Goal: Obtain resource: Obtain resource

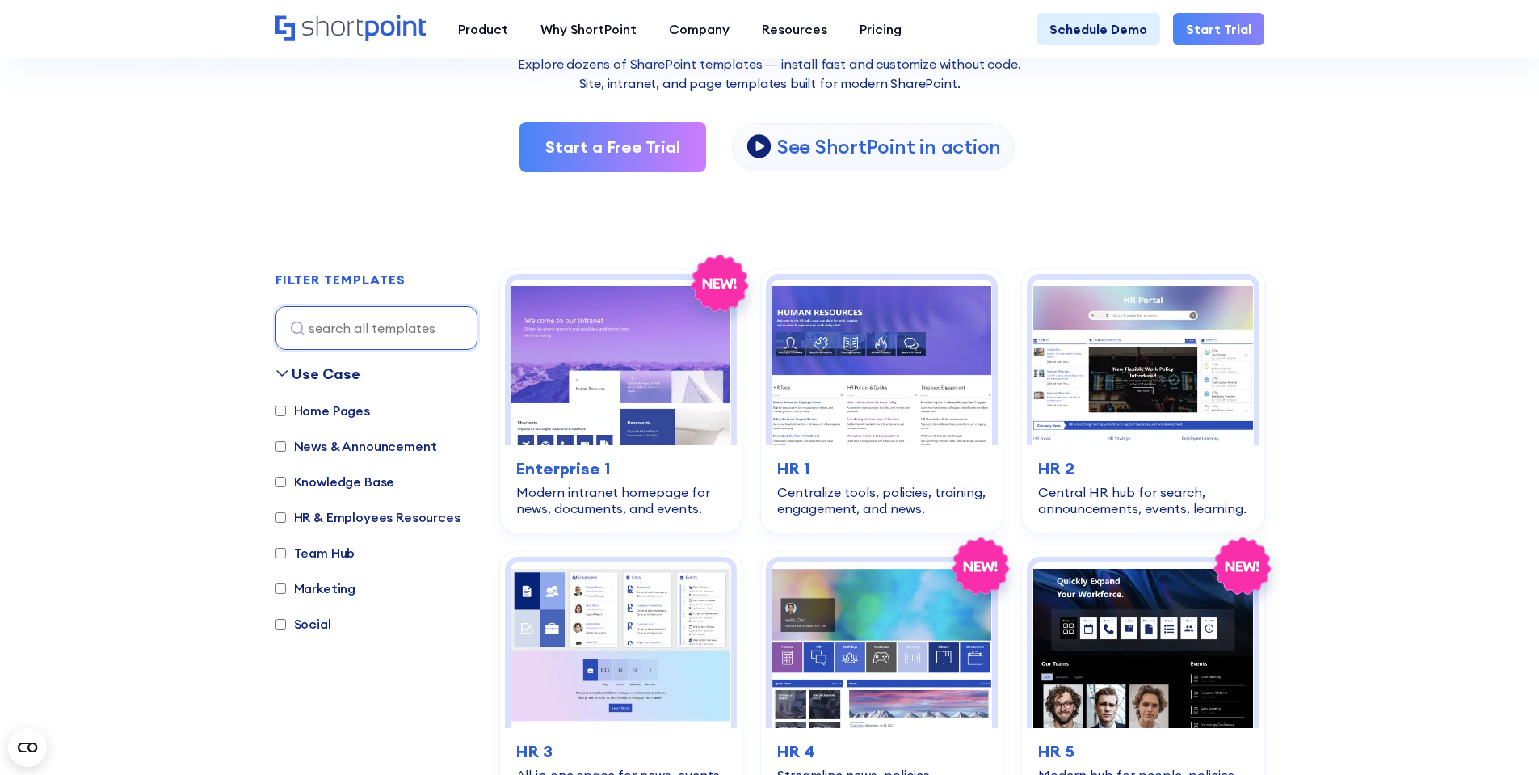
scroll to position [323, 0]
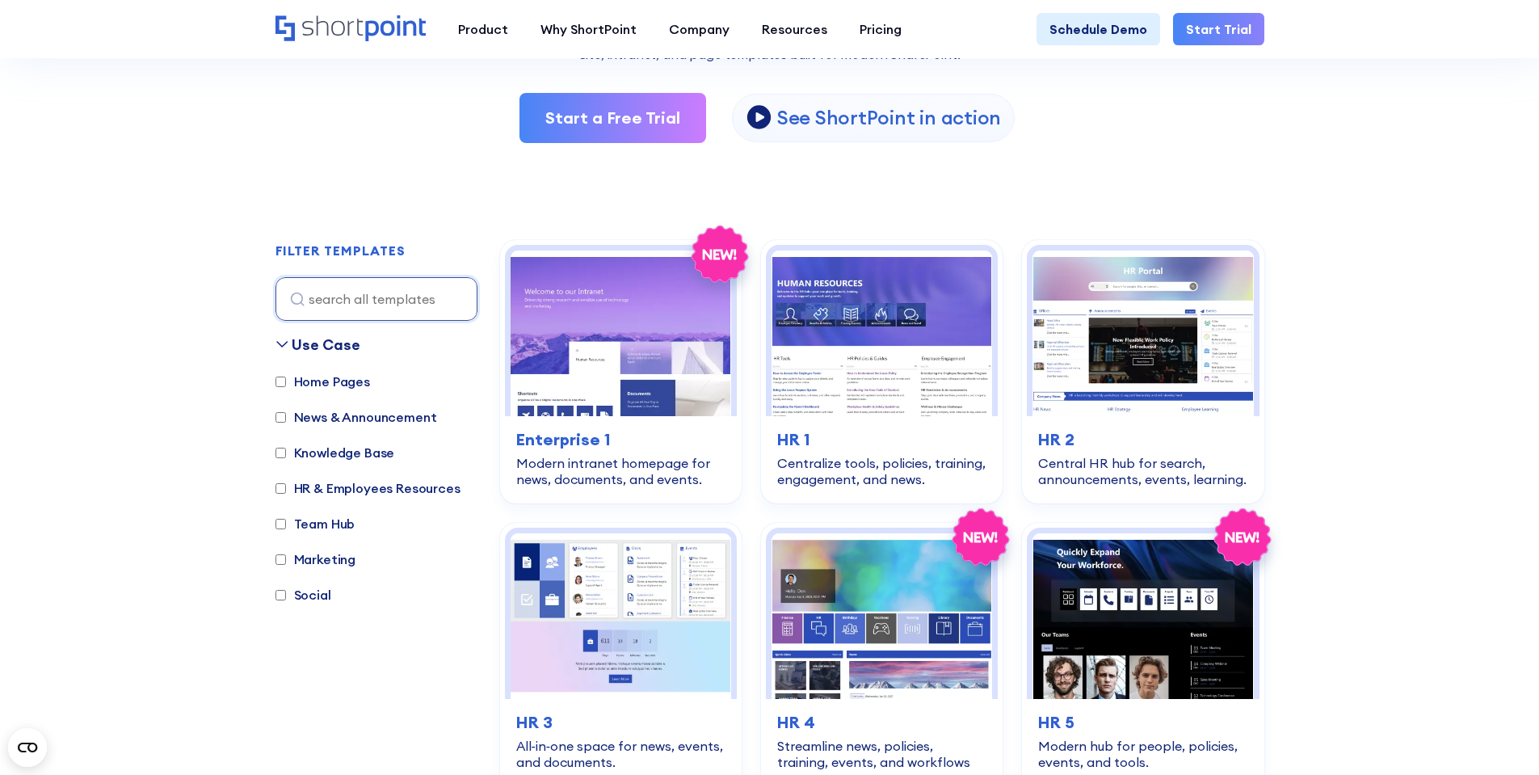
click at [374, 488] on label "HR & Employees Resources" at bounding box center [367, 487] width 185 height 19
click at [286, 488] on input "HR & Employees Resources" at bounding box center [280, 488] width 10 height 10
checkbox input "true"
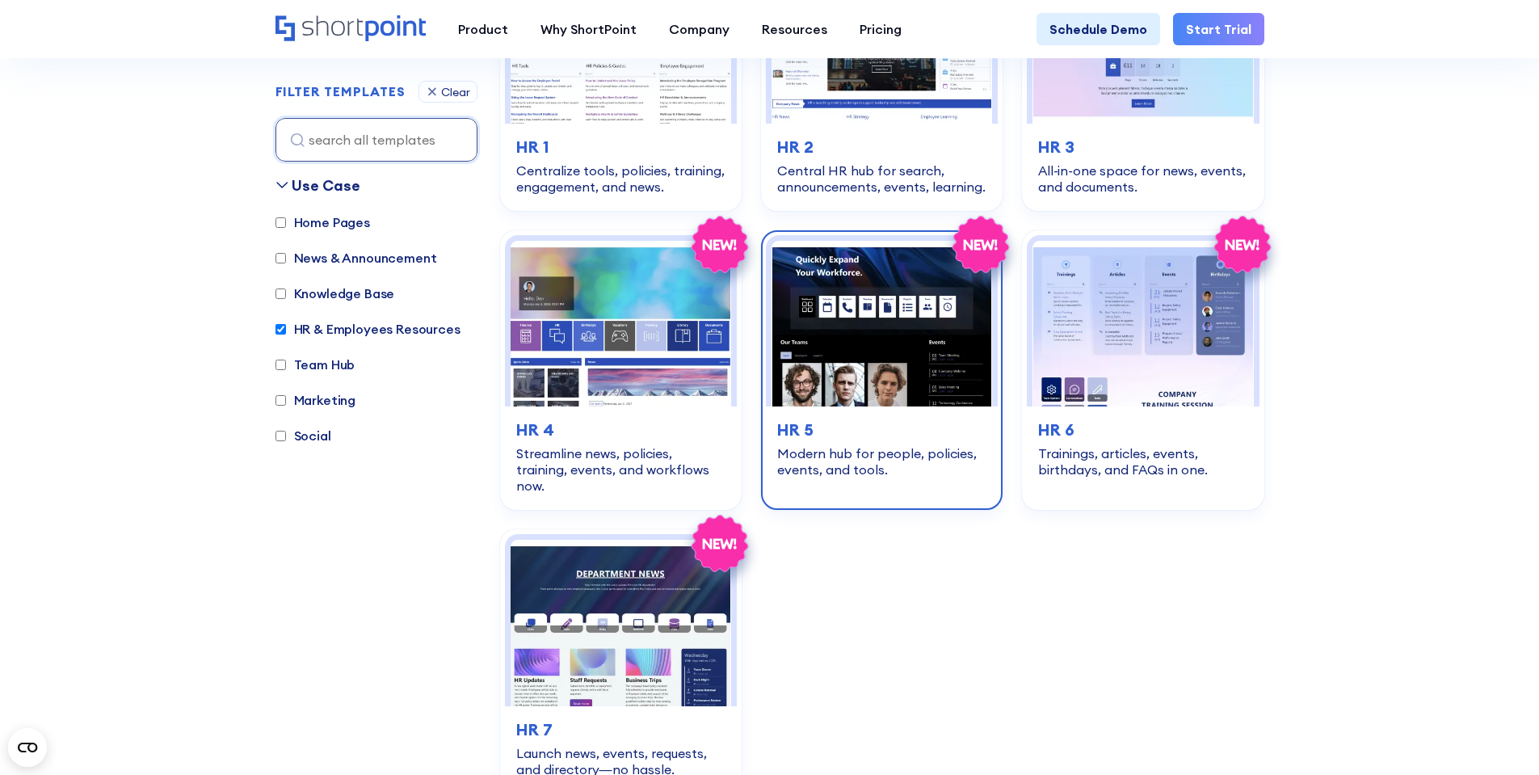
scroll to position [644, 0]
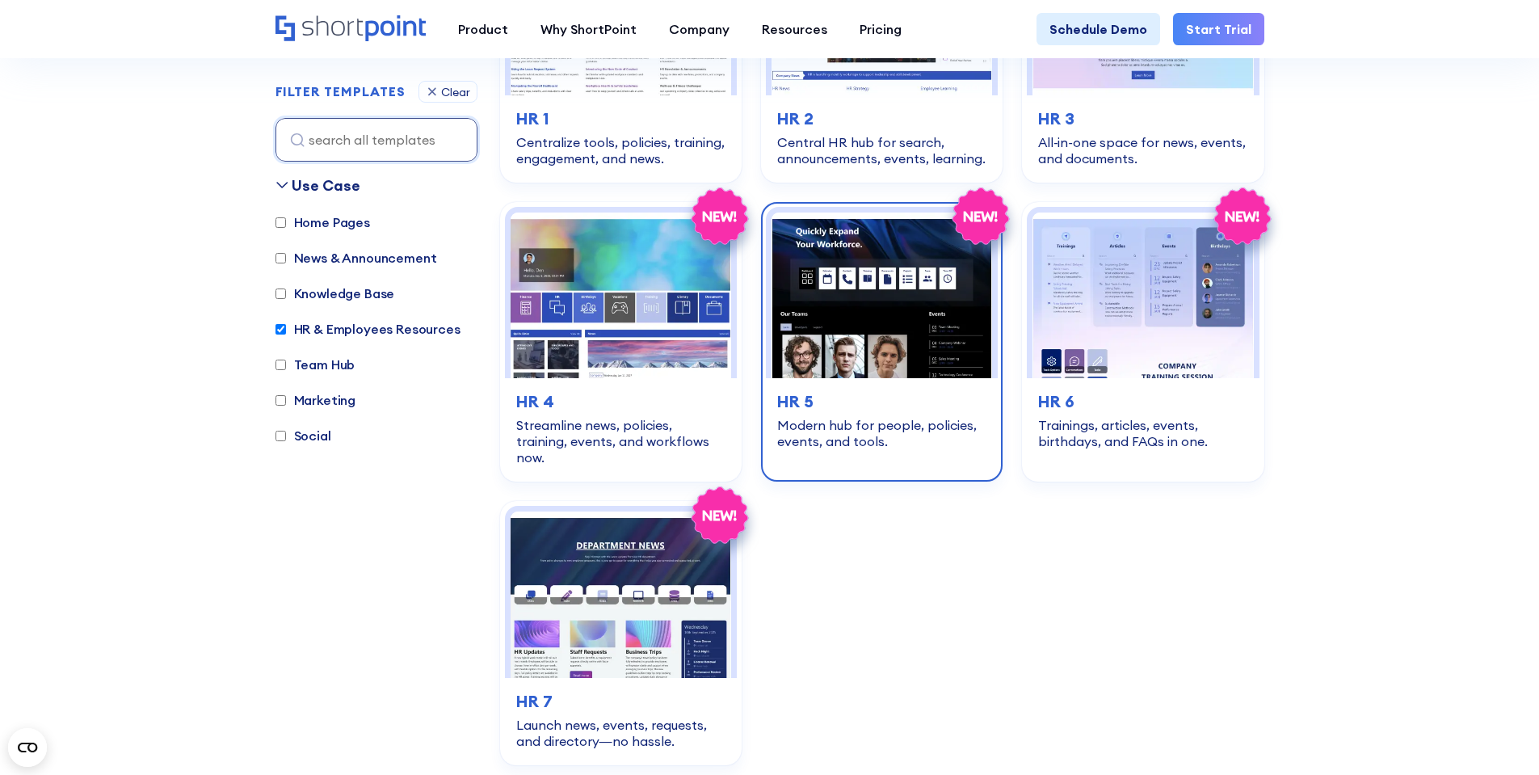
click at [877, 386] on div "hr-employees-resources HR 5 Modern hub for people, policies, events, and tools." at bounding box center [882, 419] width 232 height 82
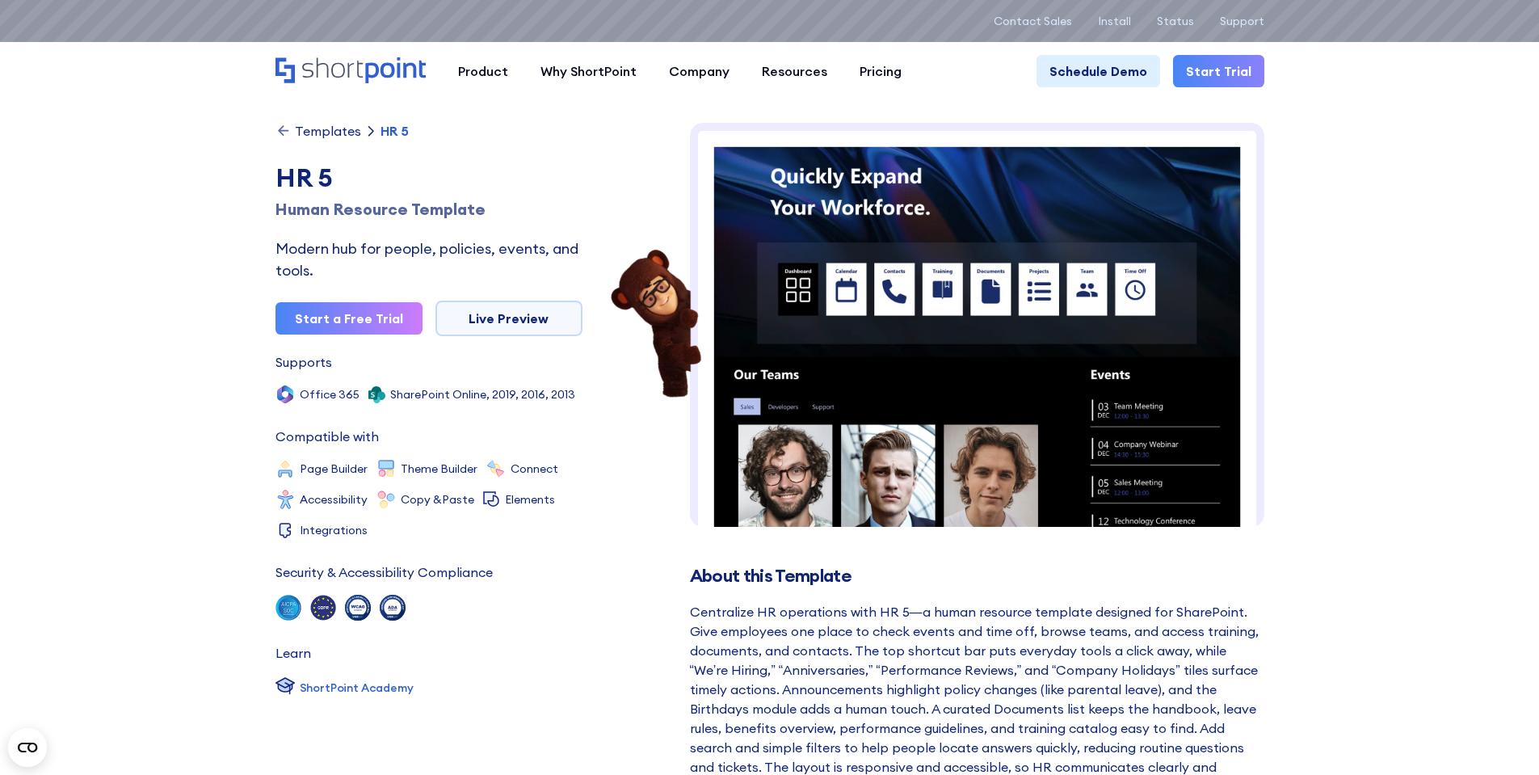
drag, startPoint x: 905, startPoint y: 335, endPoint x: 1279, endPoint y: 372, distance: 375.8
click at [766, 294] on img at bounding box center [977, 613] width 574 height 980
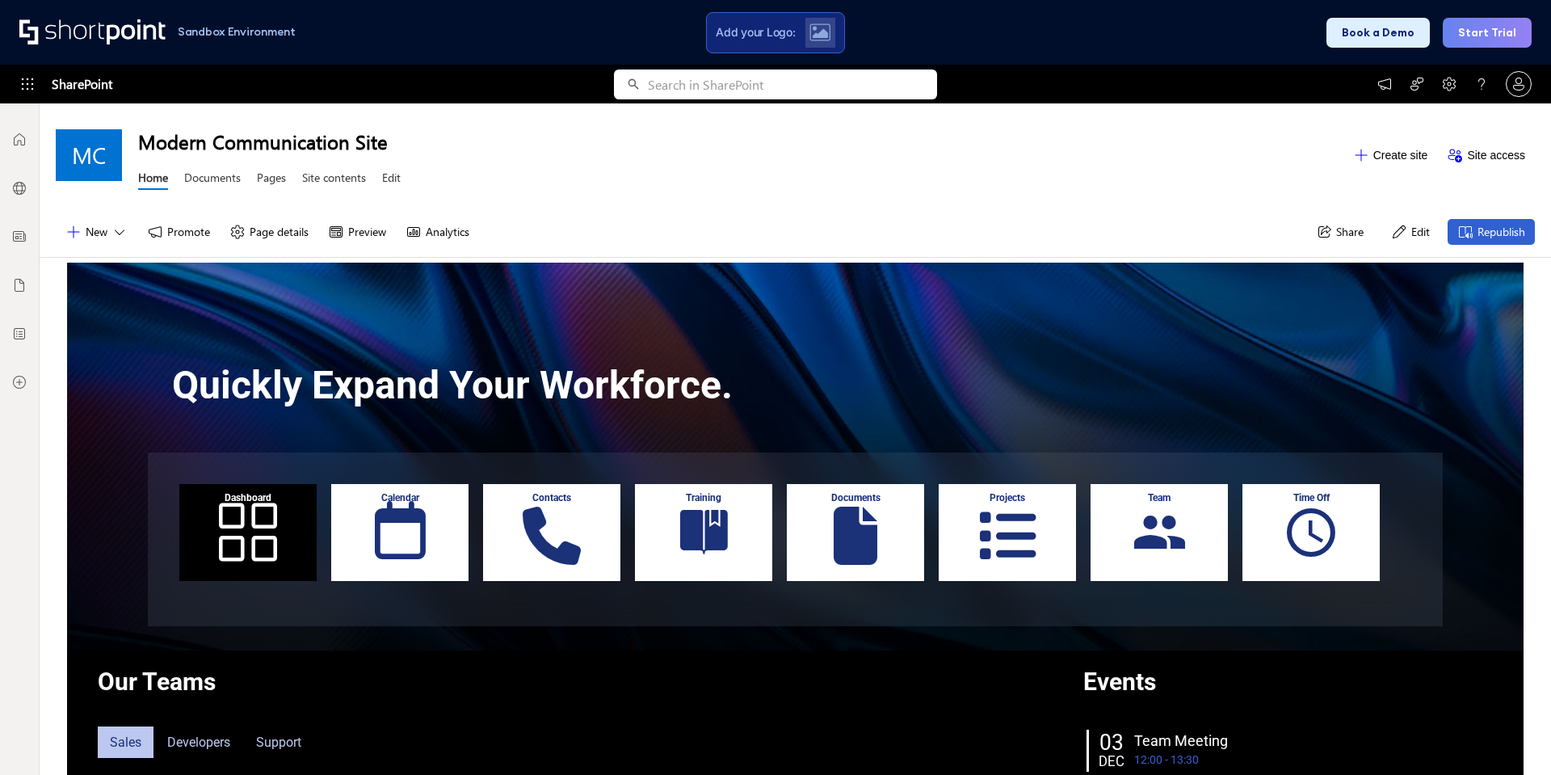
drag, startPoint x: 552, startPoint y: 320, endPoint x: 817, endPoint y: 210, distance: 286.0
click at [817, 210] on div "New Promote Page details Preview Analytics Share Edit Republish" at bounding box center [795, 232] width 1511 height 51
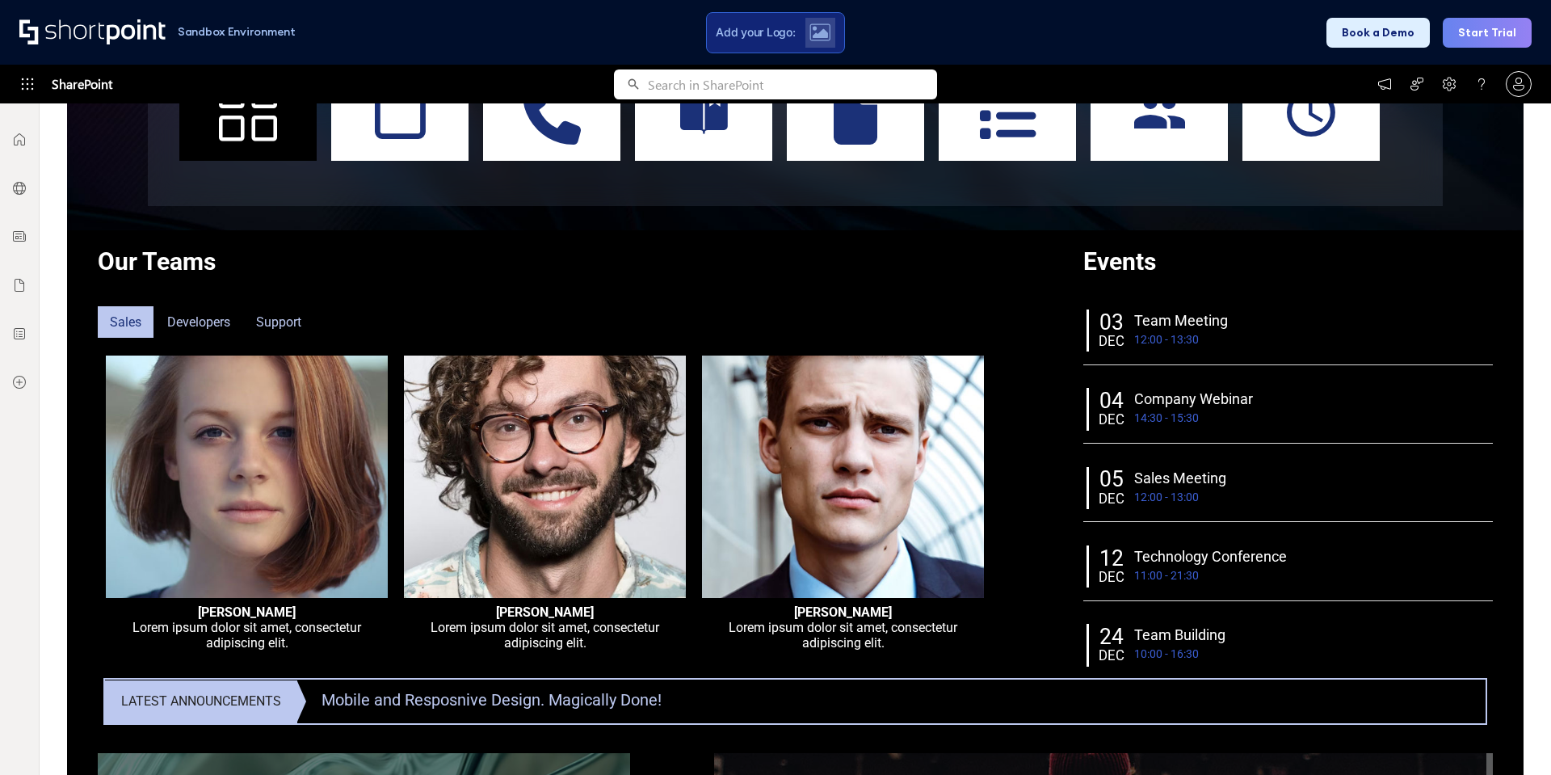
scroll to position [1236, 0]
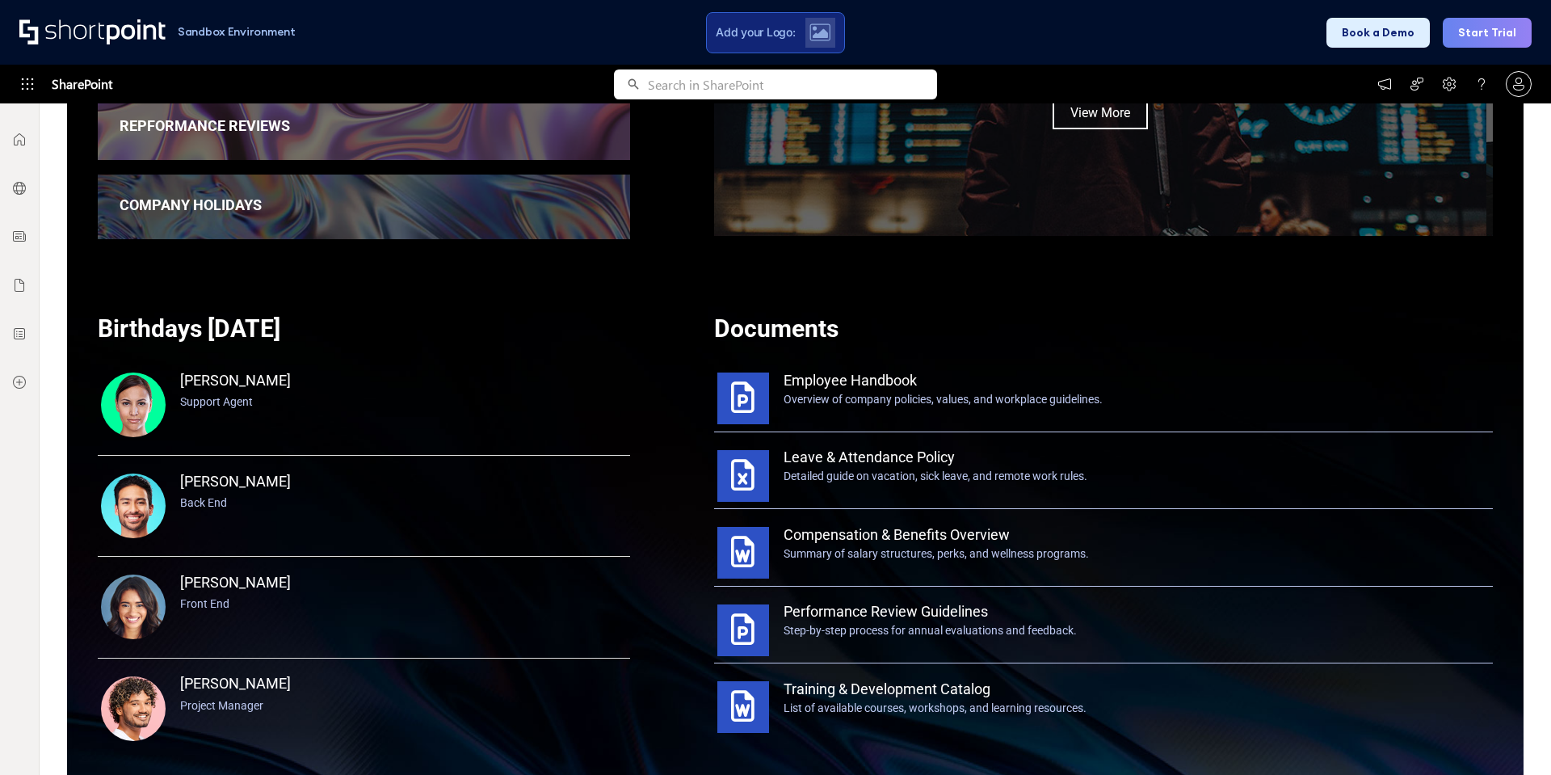
drag, startPoint x: 771, startPoint y: 416, endPoint x: 556, endPoint y: 290, distance: 249.8
click at [625, 355] on div "Birthdays Today Amanda Robertson Support Agent Clark Johnson Back End Joanne Ri…" at bounding box center [364, 529] width 594 height 478
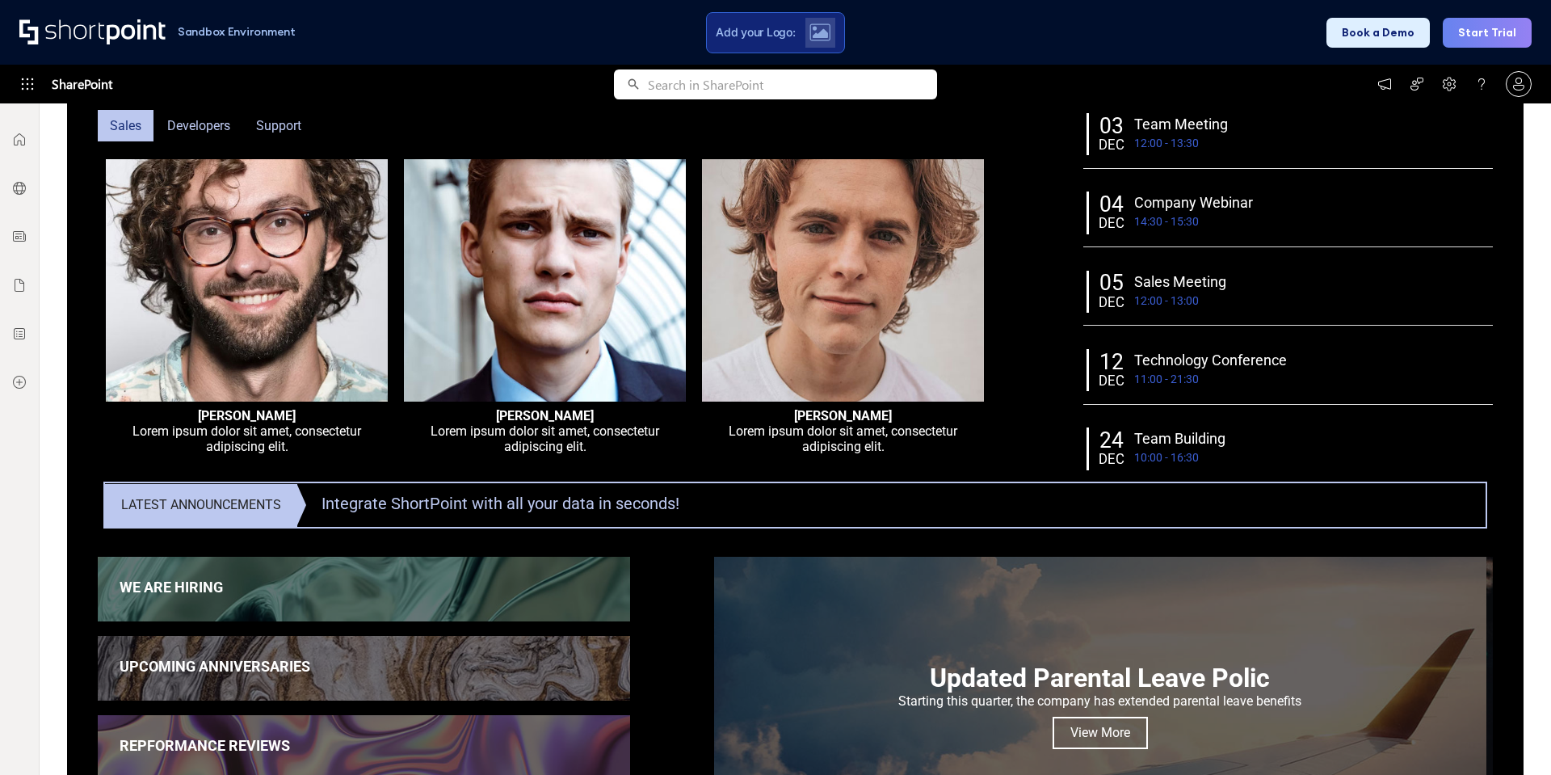
scroll to position [344, 0]
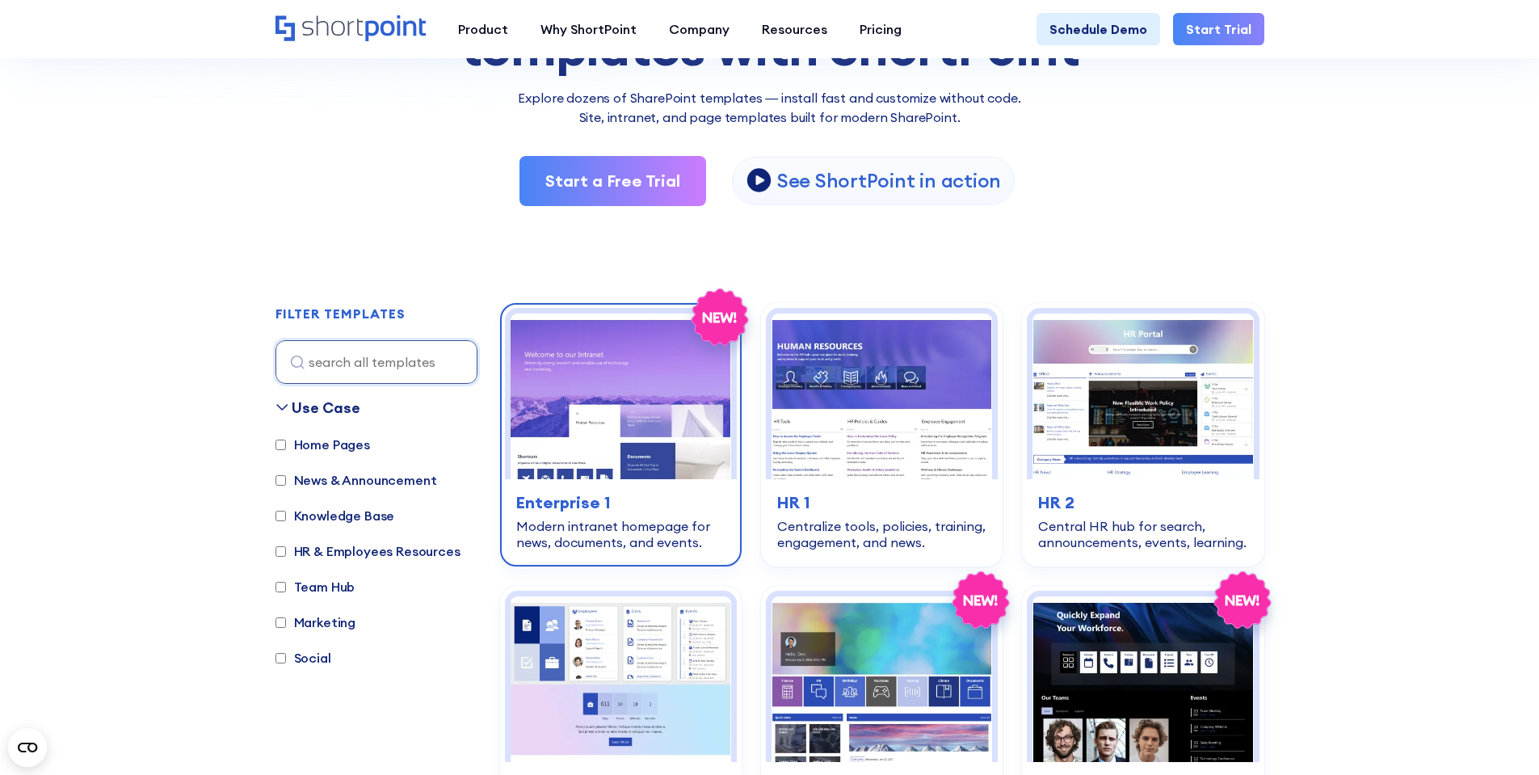
scroll to position [250, 0]
